Goal: Task Accomplishment & Management: Manage account settings

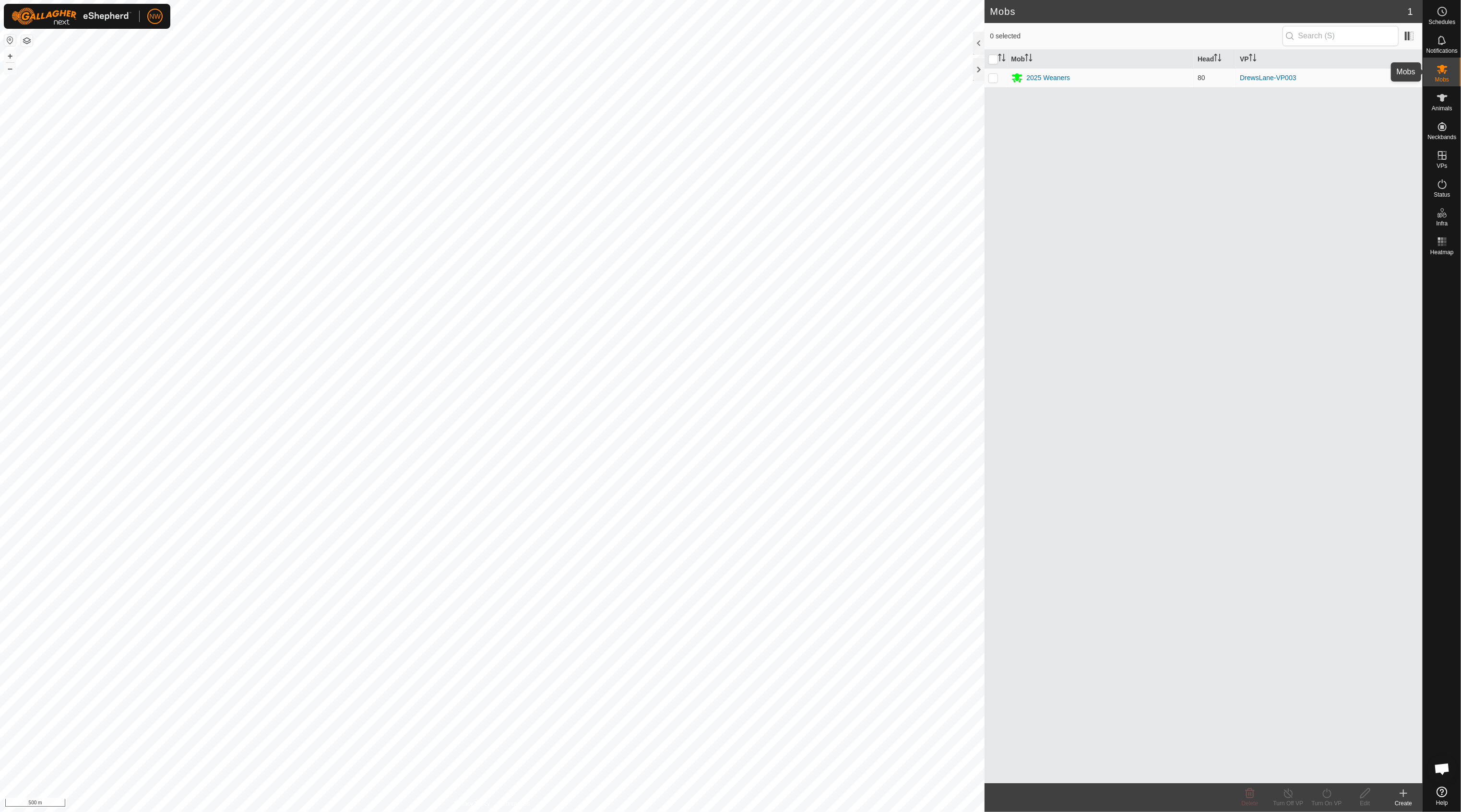
click at [1441, 71] on icon at bounding box center [1442, 69] width 11 height 9
click at [995, 77] on p-checkbox at bounding box center [993, 78] width 10 height 8
checkbox input "true"
click at [567, 0] on html "NW Schedules Notifications Mobs Animals Neckbands VPs Status Infra Heatmap Help…" at bounding box center [730, 406] width 1461 height 812
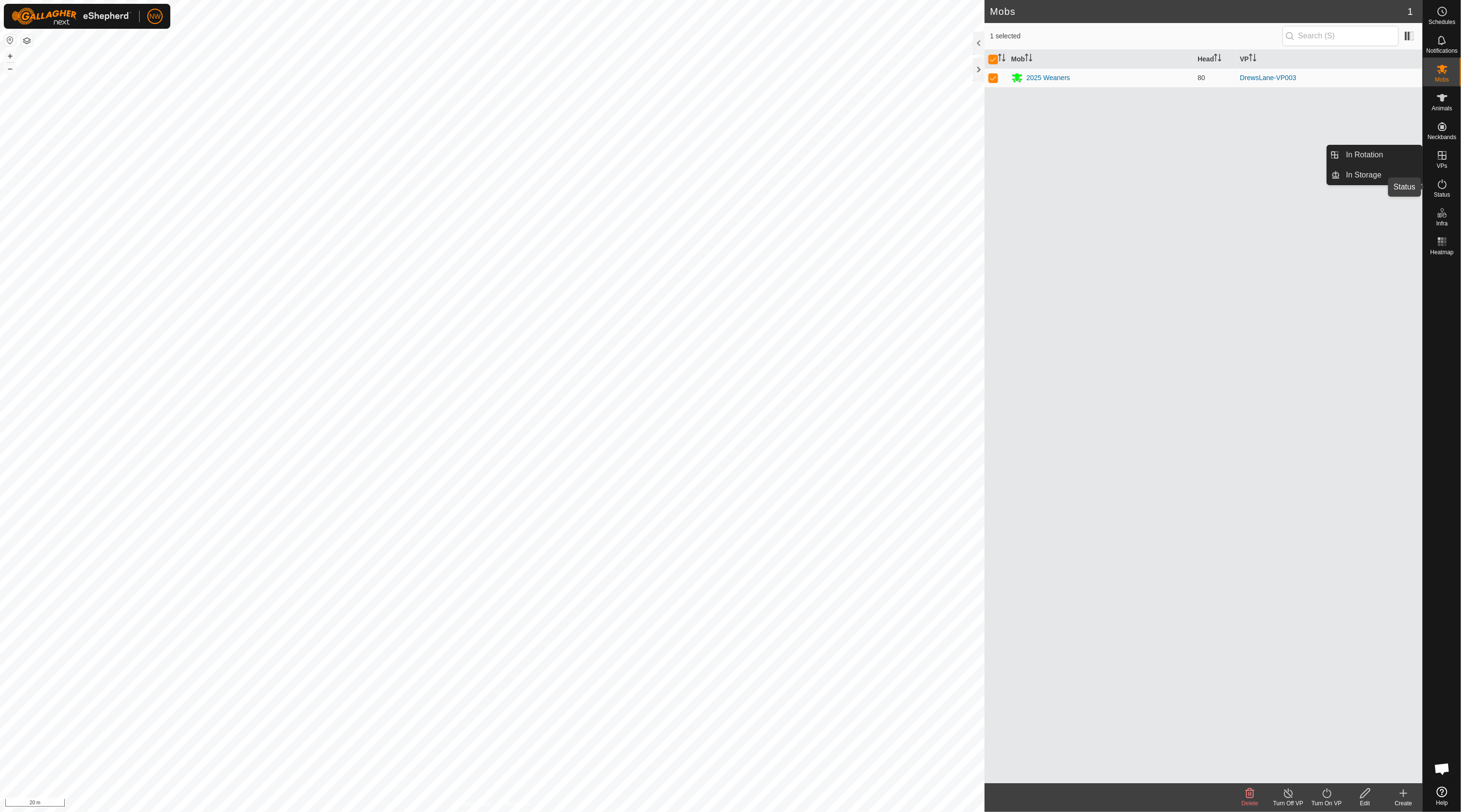
click at [1439, 187] on icon at bounding box center [1442, 184] width 9 height 10
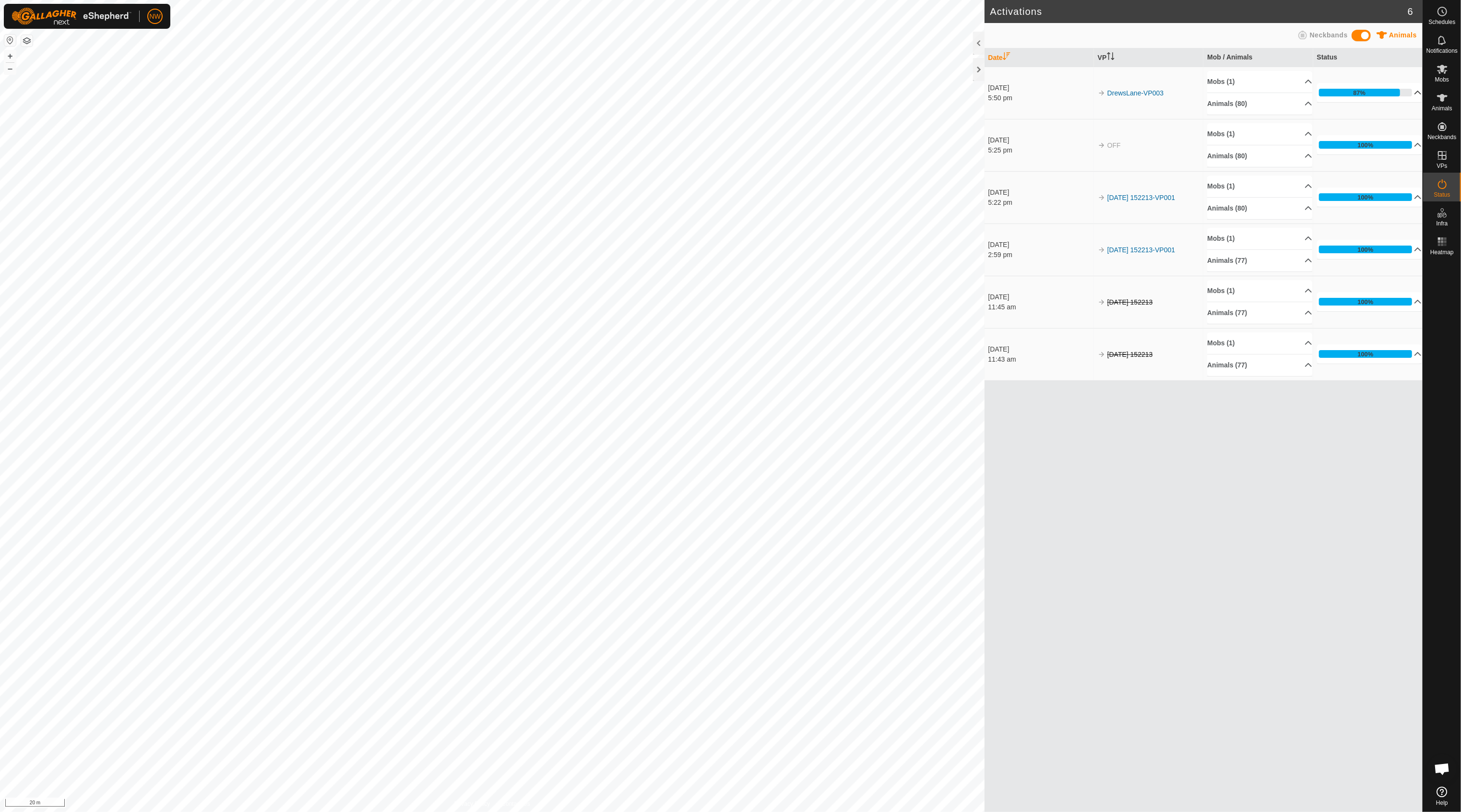
click at [1413, 91] on p-accordion-header "87%" at bounding box center [1369, 92] width 105 height 19
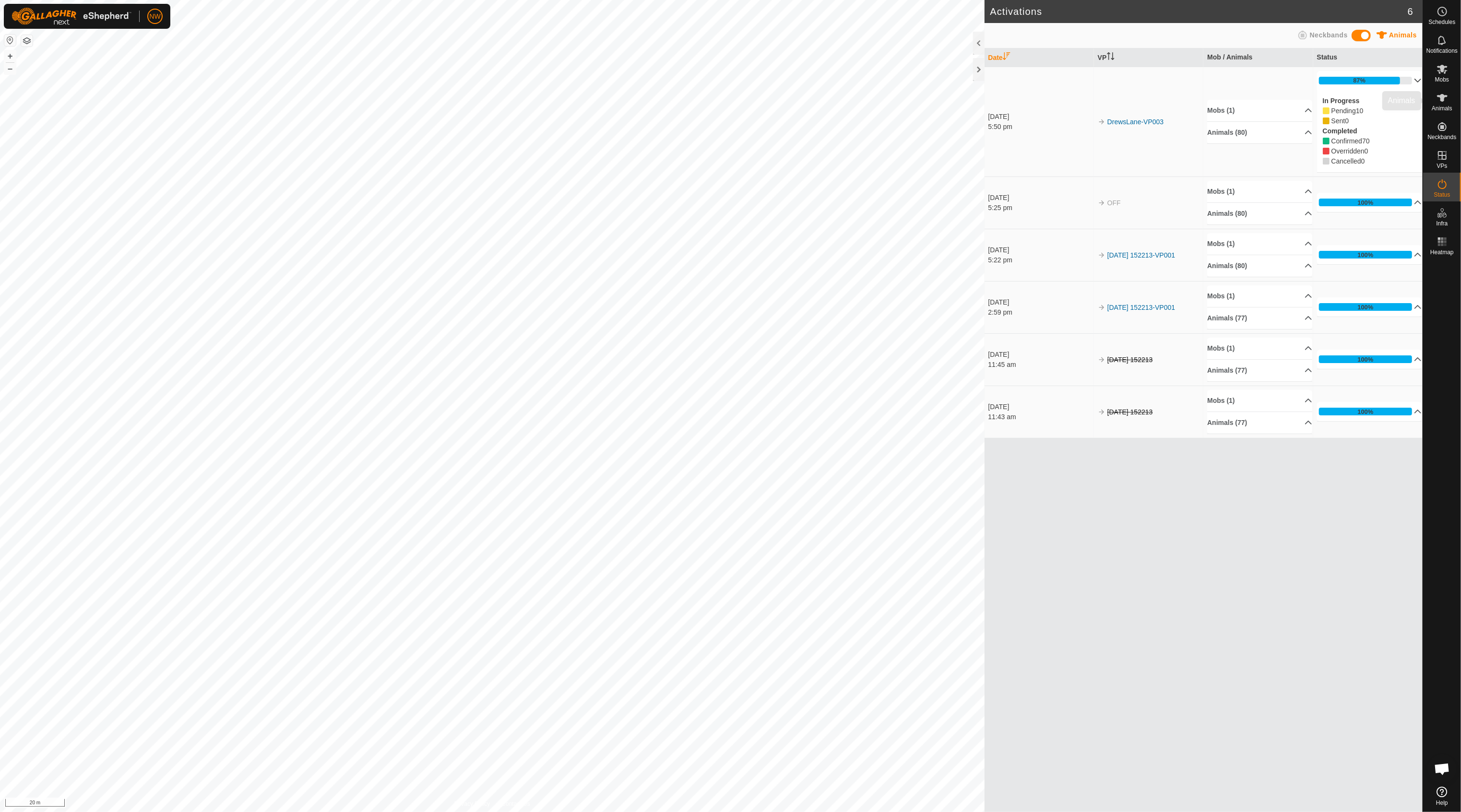
click at [1442, 101] on icon at bounding box center [1442, 98] width 11 height 8
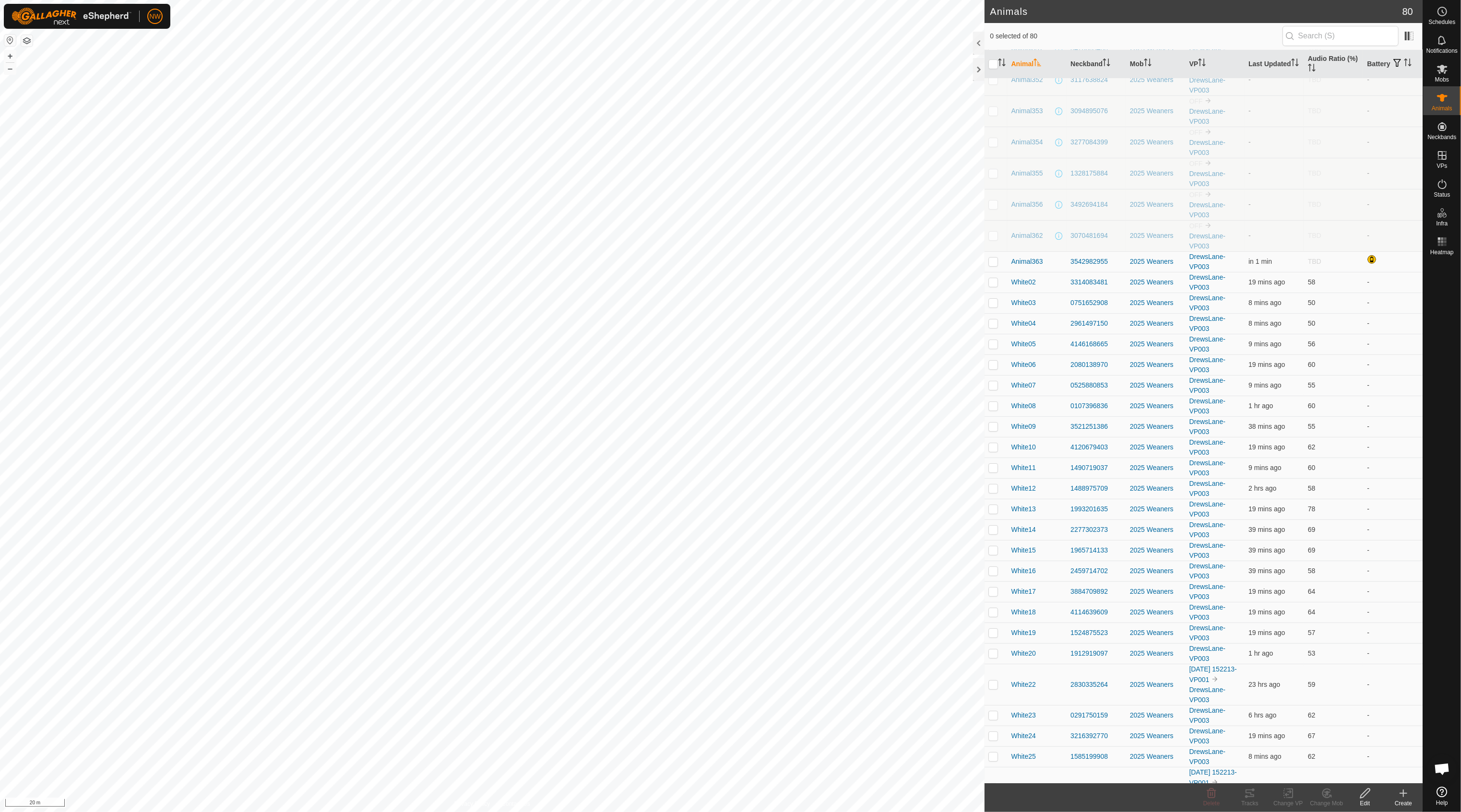
scroll to position [76, 0]
click at [989, 252] on p-checkbox at bounding box center [993, 252] width 10 height 8
checkbox input "true"
click at [991, 276] on p-checkbox at bounding box center [993, 272] width 10 height 8
checkbox input "true"
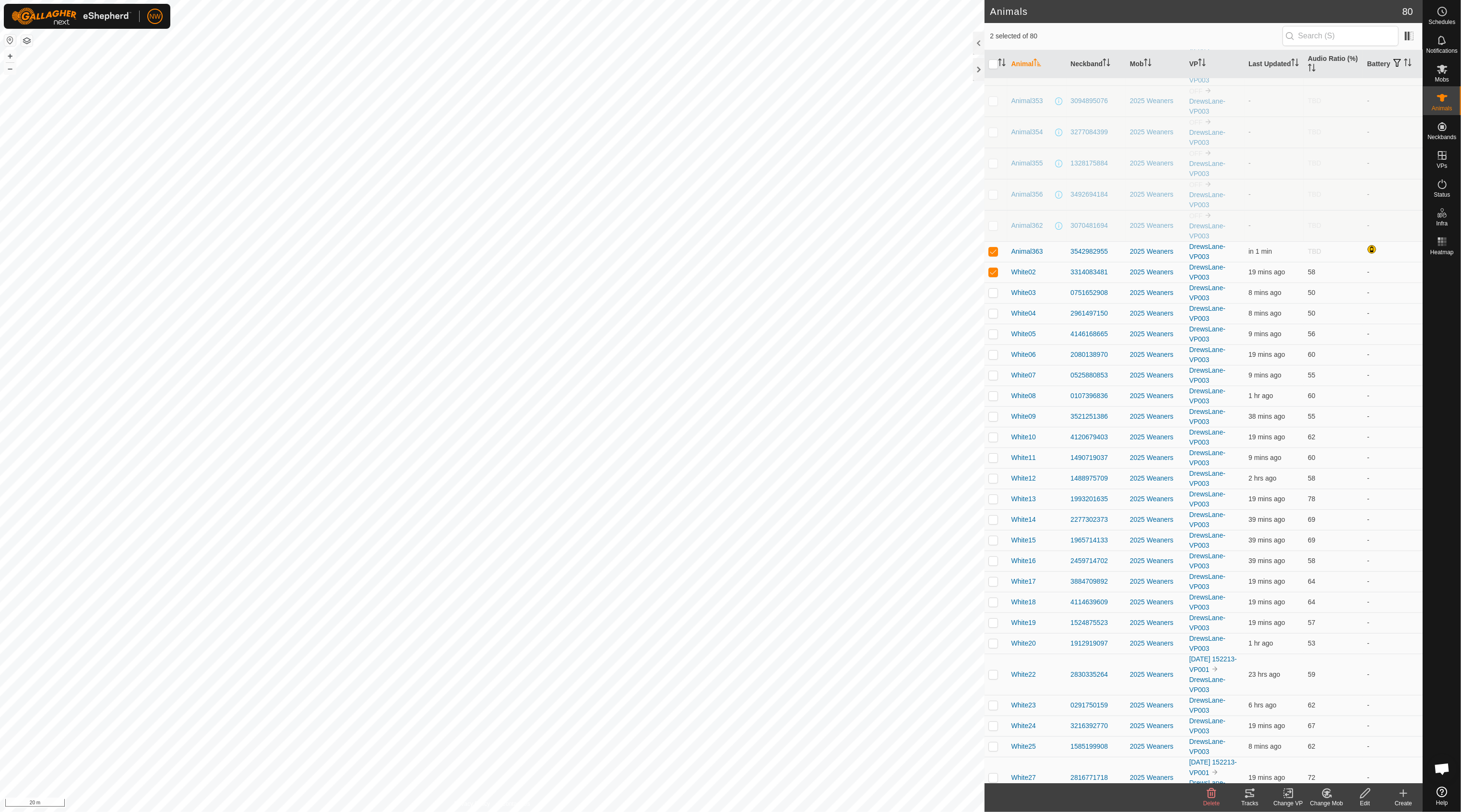
click at [1029, 66] on th "Animal" at bounding box center [1037, 64] width 60 height 29
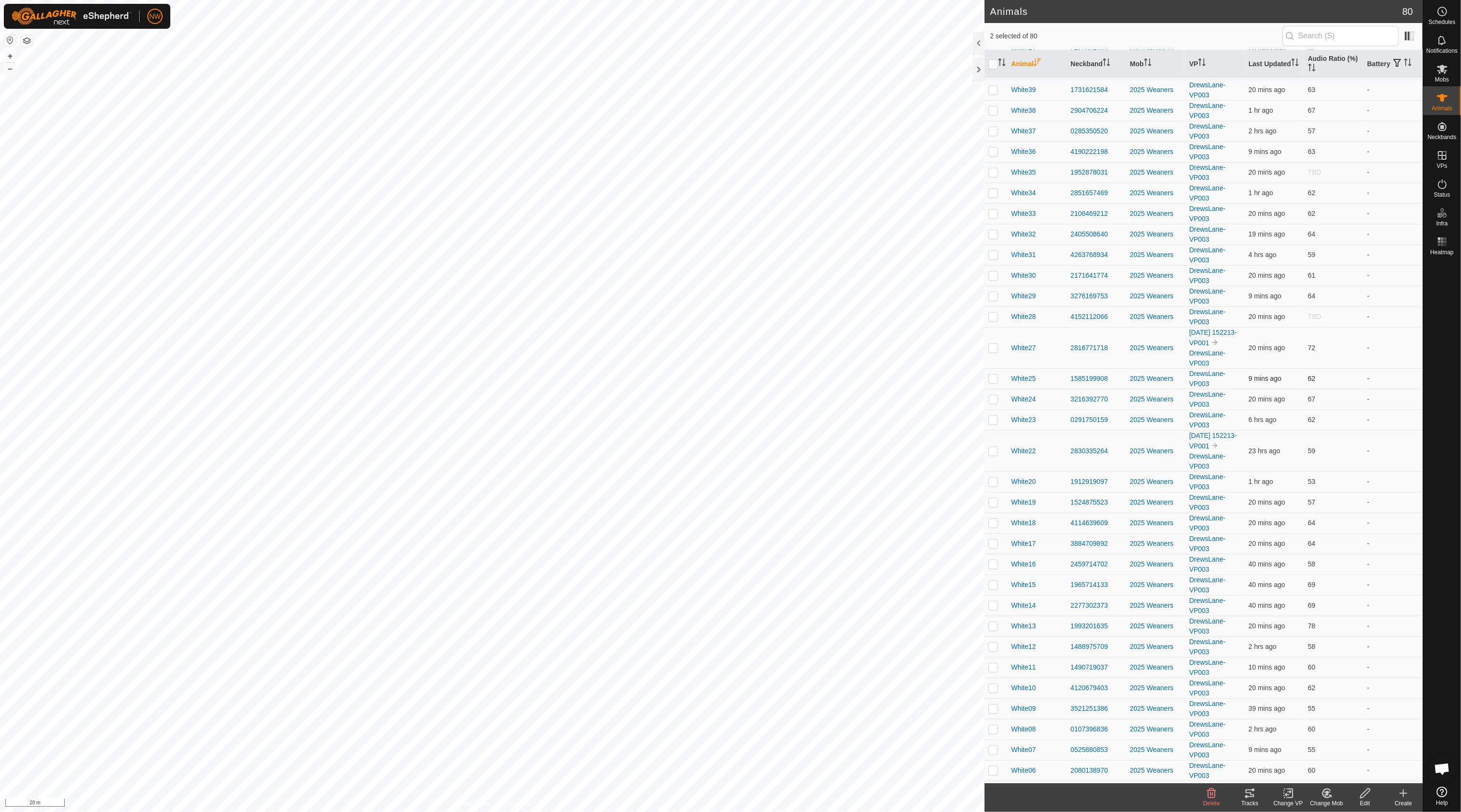
scroll to position [712, 0]
click at [1446, 75] on es-mob-svg-icon at bounding box center [1442, 69] width 17 height 15
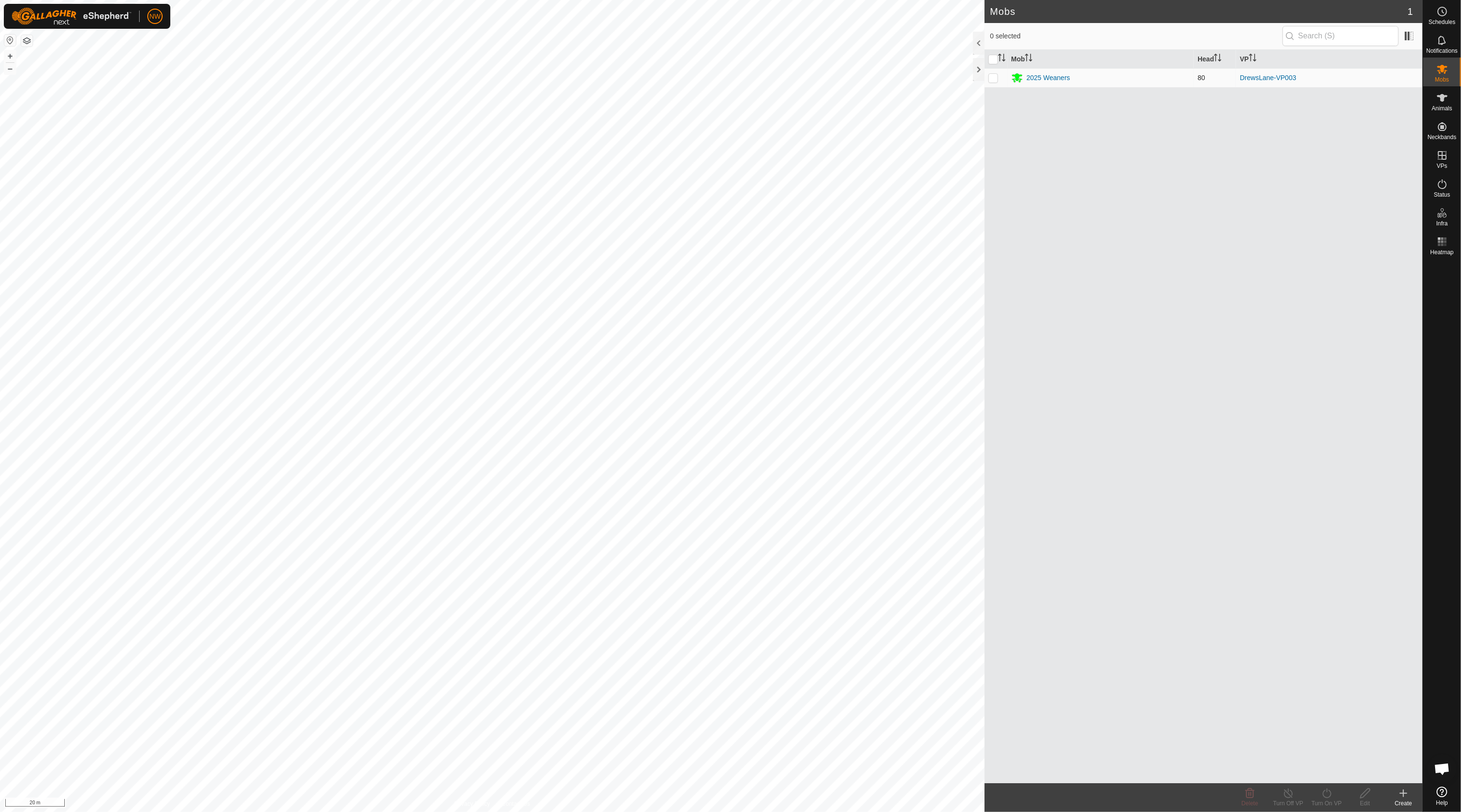
click at [992, 77] on p-checkbox at bounding box center [993, 78] width 10 height 8
checkbox input "true"
click at [1039, 79] on div "2025 Weaners" at bounding box center [1048, 78] width 44 height 10
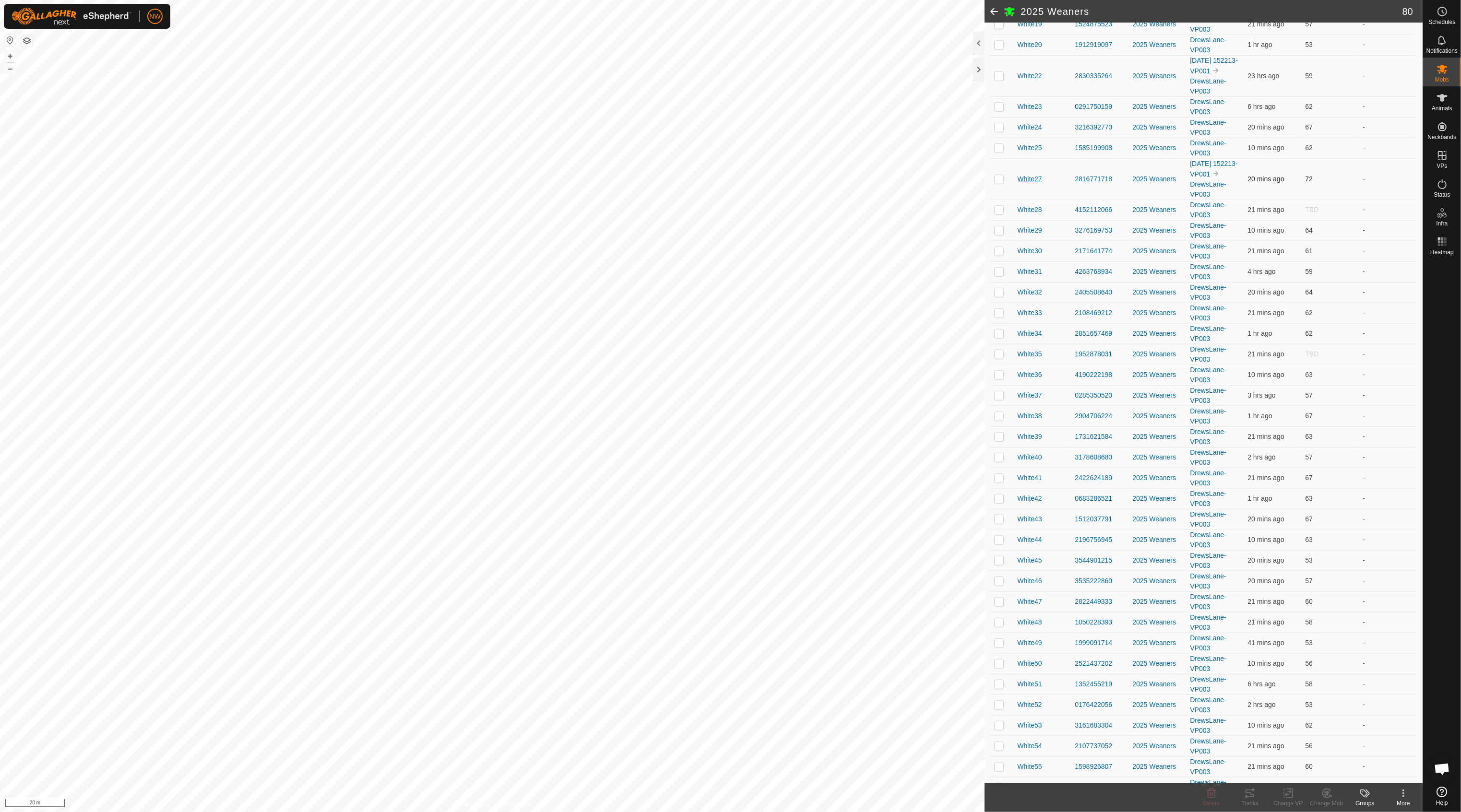
scroll to position [768, 0]
click at [1028, 547] on td "White45" at bounding box center [1042, 543] width 58 height 20
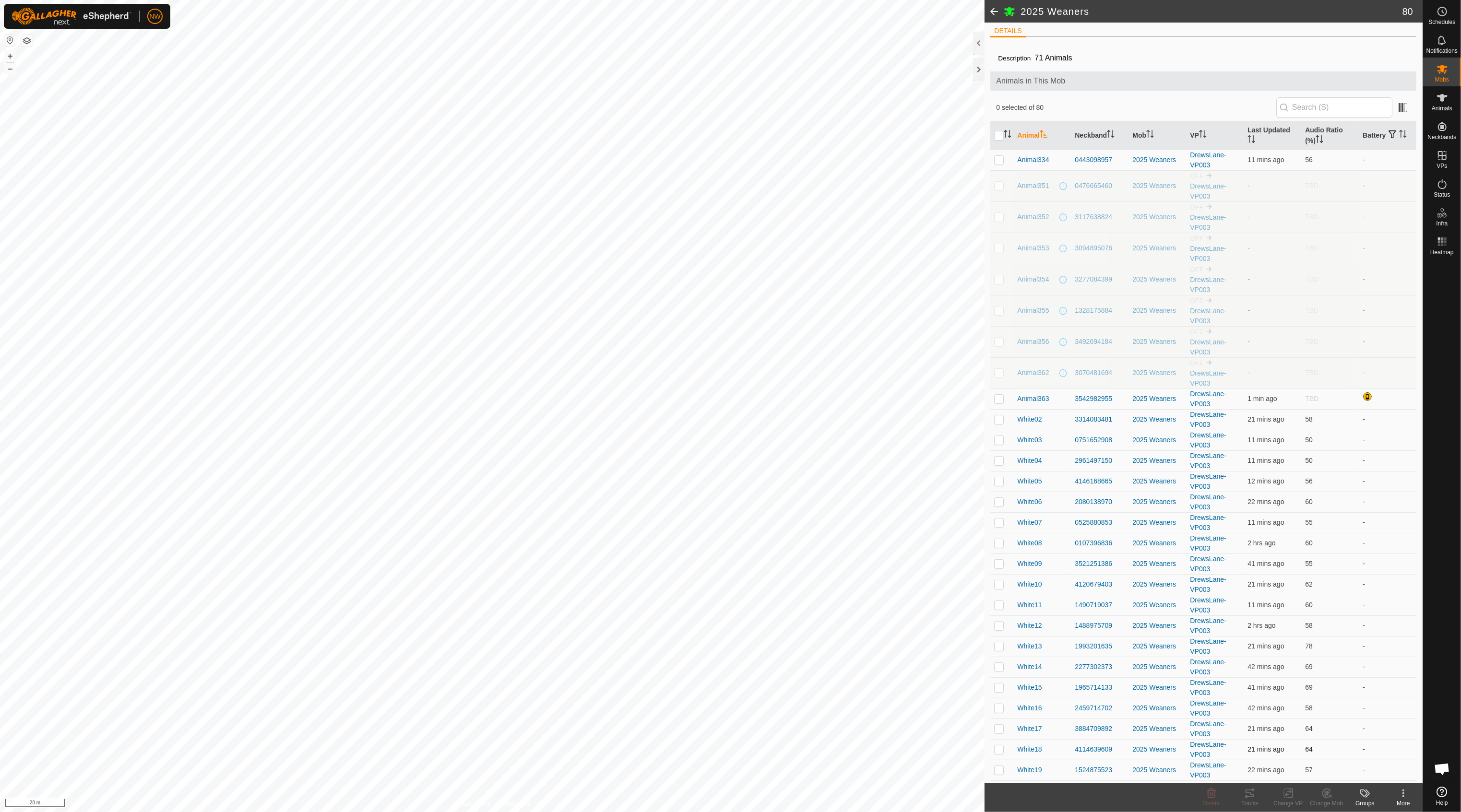
scroll to position [0, 0]
